Goal: Task Accomplishment & Management: Manage account settings

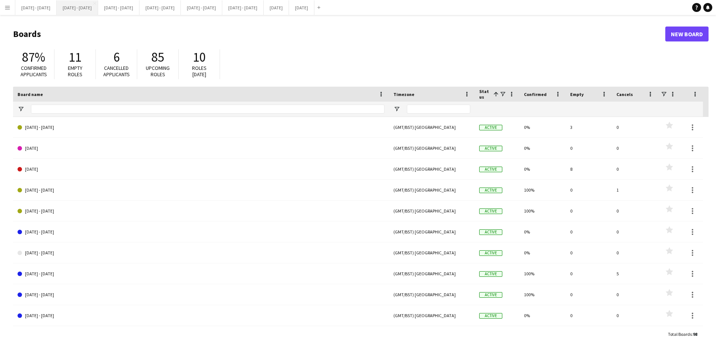
click at [81, 10] on button "[DATE] - [DATE] Close" at bounding box center [77, 7] width 41 height 15
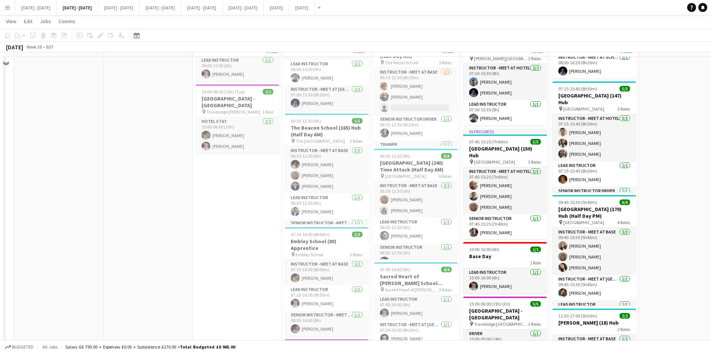
scroll to position [224, 0]
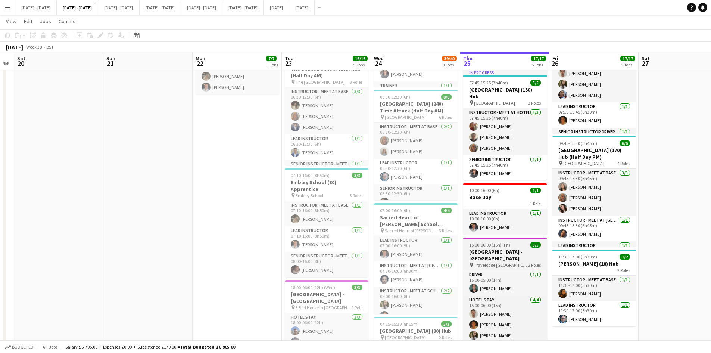
click at [519, 242] on div "15:00-06:00 (15h) (Fri) 5/5" at bounding box center [505, 245] width 84 height 6
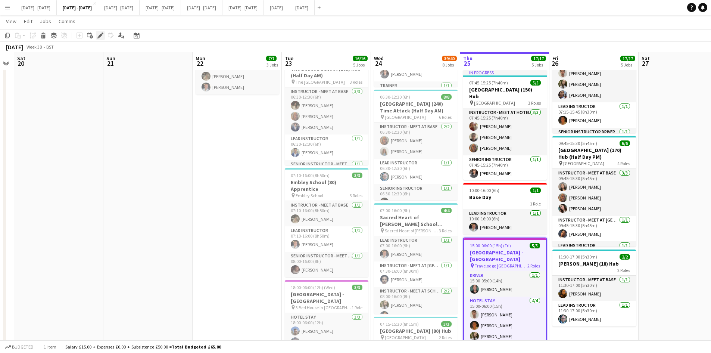
click at [99, 33] on icon "Edit" at bounding box center [100, 35] width 6 height 6
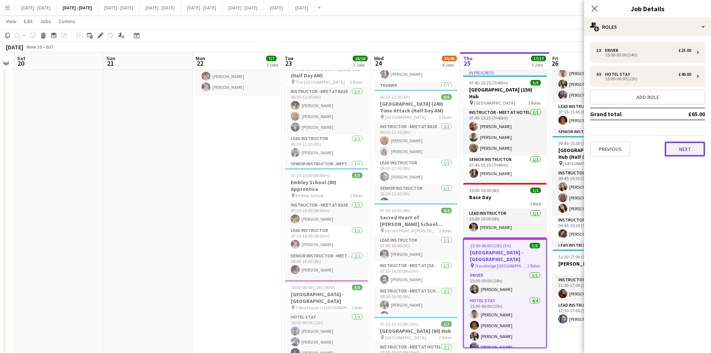
click at [680, 146] on button "Next" at bounding box center [685, 148] width 40 height 15
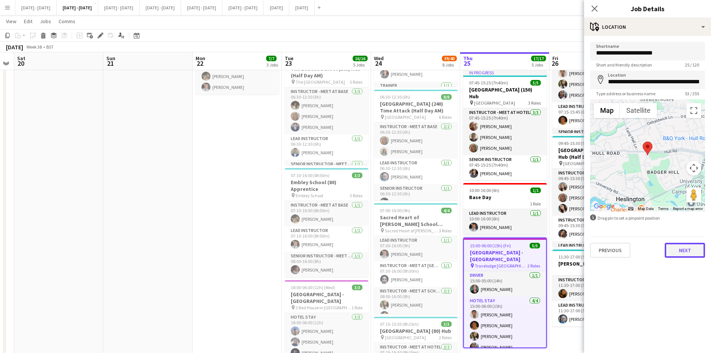
click at [675, 256] on button "Next" at bounding box center [685, 250] width 40 height 15
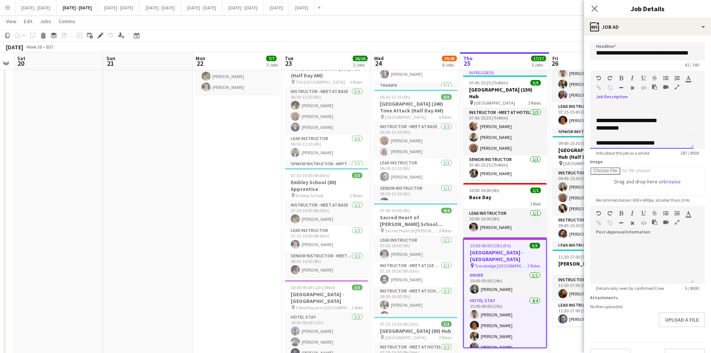
scroll to position [0, 0]
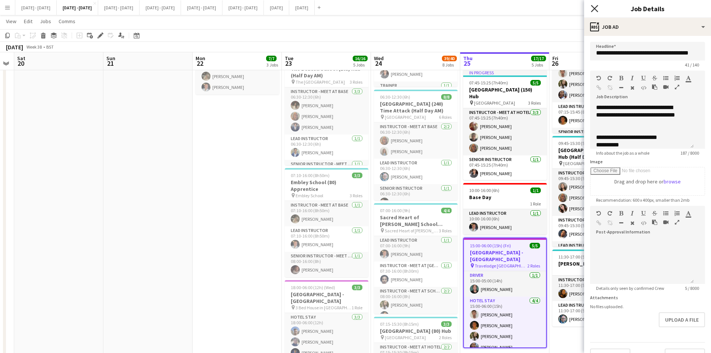
click at [595, 9] on icon at bounding box center [594, 8] width 7 height 7
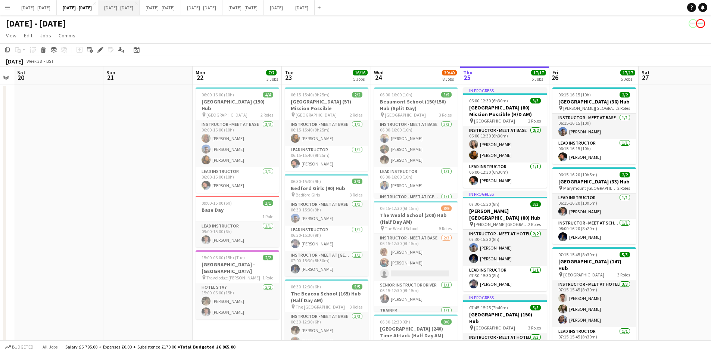
click at [140, 9] on button "[DATE] - [DATE] Close" at bounding box center [118, 7] width 41 height 15
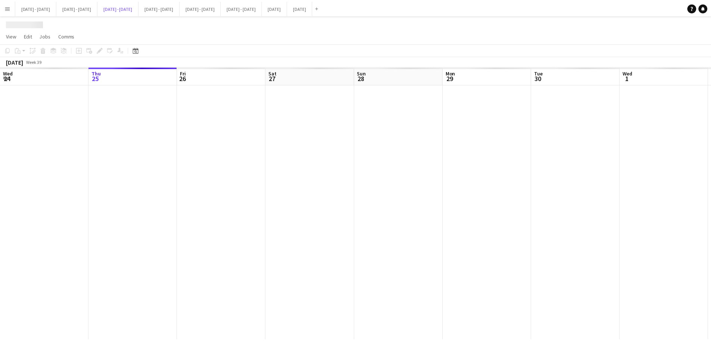
scroll to position [0, 256]
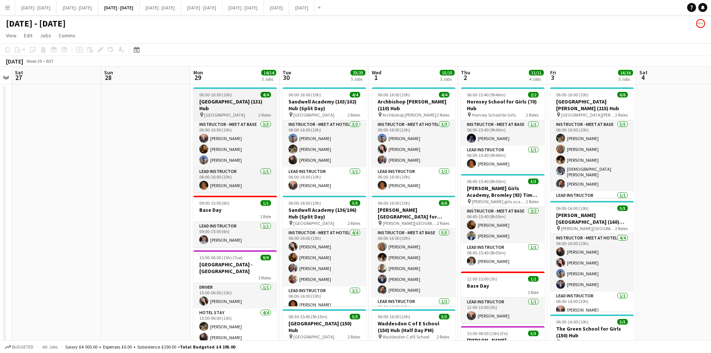
click at [246, 95] on div "06:00-16:00 (10h) 4/4" at bounding box center [235, 95] width 84 height 6
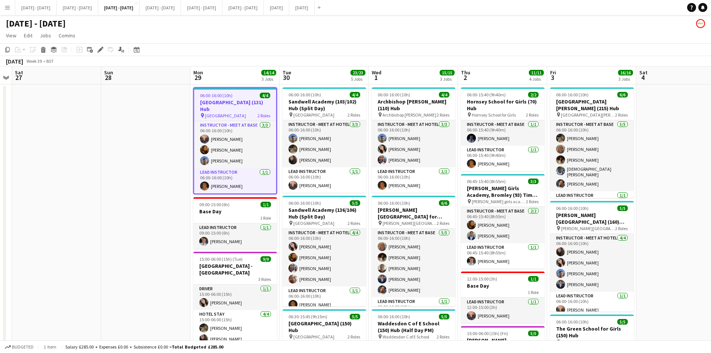
click at [246, 95] on div "06:00-16:00 (10h) 4/4" at bounding box center [235, 96] width 82 height 6
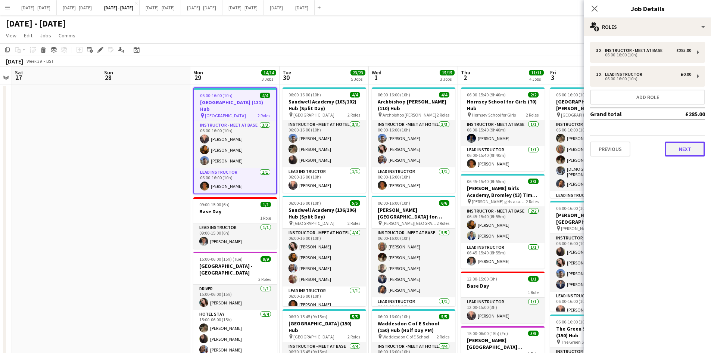
click at [677, 149] on button "Next" at bounding box center [685, 148] width 40 height 15
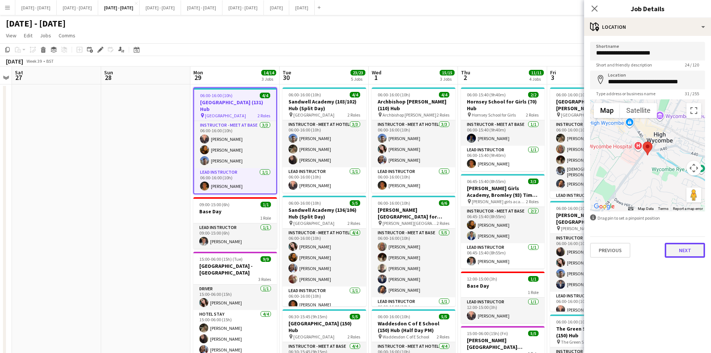
click at [685, 250] on button "Next" at bounding box center [685, 250] width 40 height 15
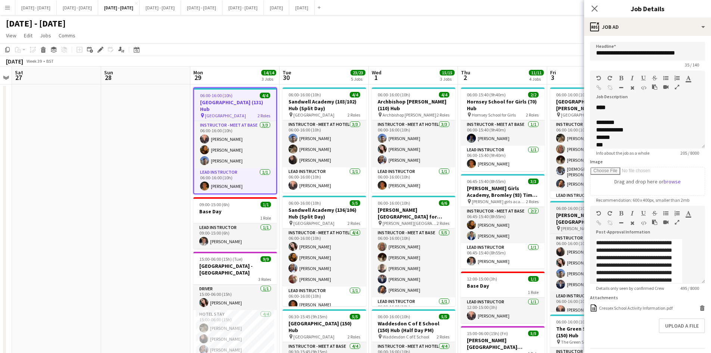
click at [566, 205] on span "06:00-16:00 (10h)" at bounding box center [572, 208] width 32 height 6
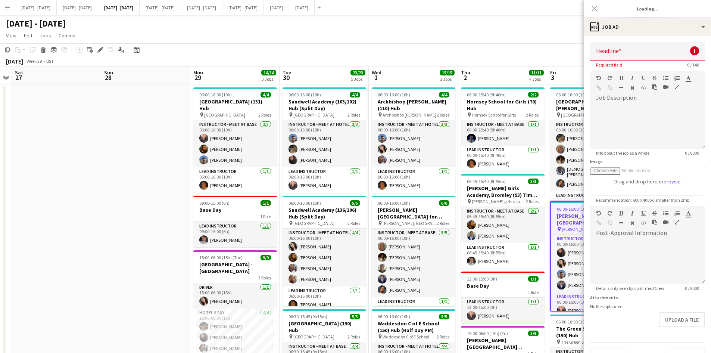
type input "**********"
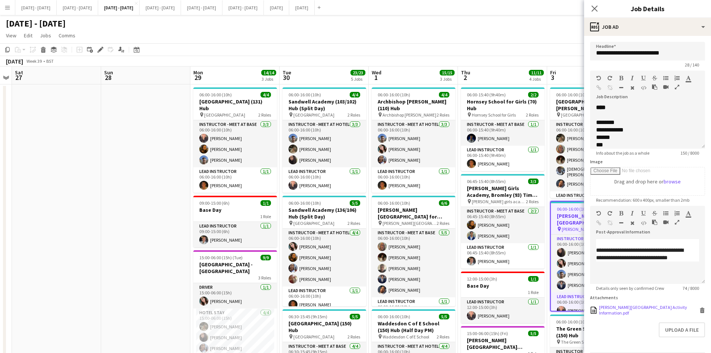
click at [700, 309] on icon at bounding box center [702, 310] width 4 height 3
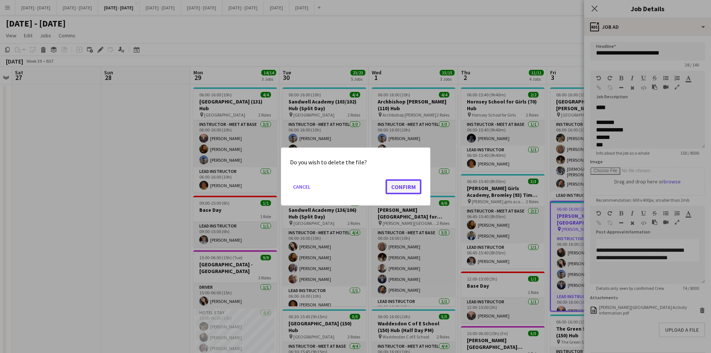
click at [403, 186] on button "Confirm" at bounding box center [403, 186] width 36 height 15
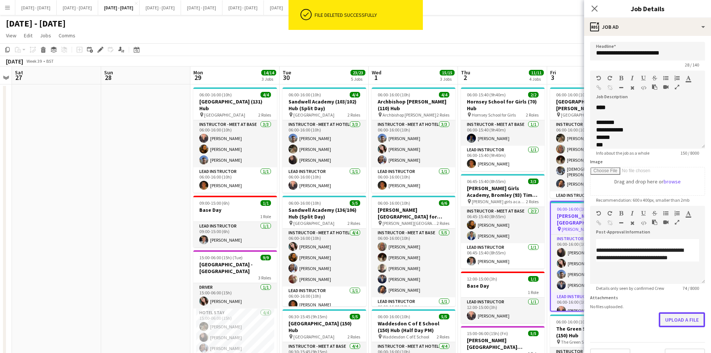
click at [663, 316] on button "Upload a file" at bounding box center [682, 319] width 46 height 15
click at [593, 8] on icon "Close pop-in" at bounding box center [594, 8] width 7 height 7
